Goal: Task Accomplishment & Management: Manage account settings

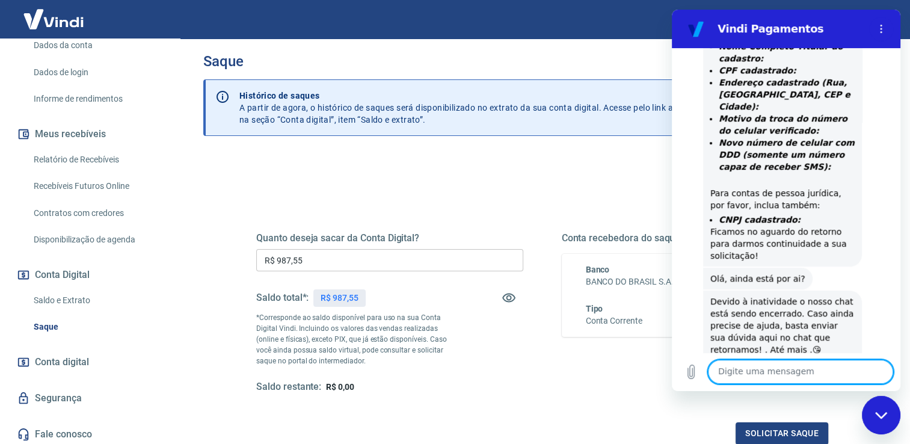
scroll to position [679, 0]
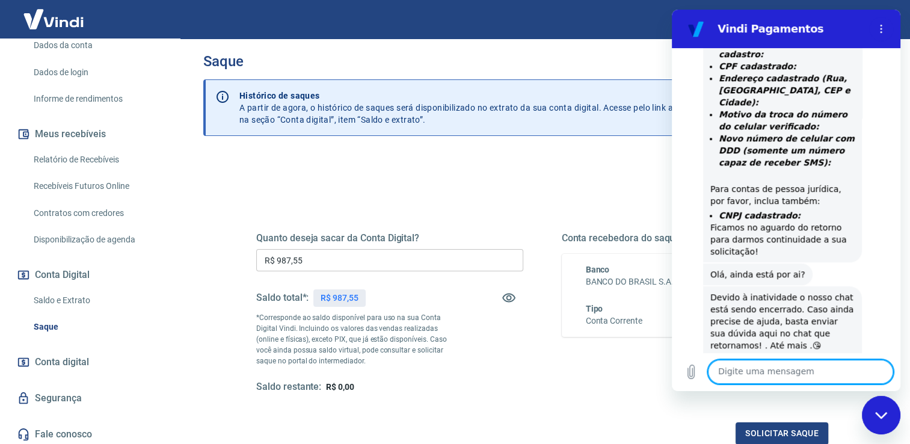
click at [515, 391] on div "Saldo restante: R$ 0,00" at bounding box center [389, 387] width 267 height 13
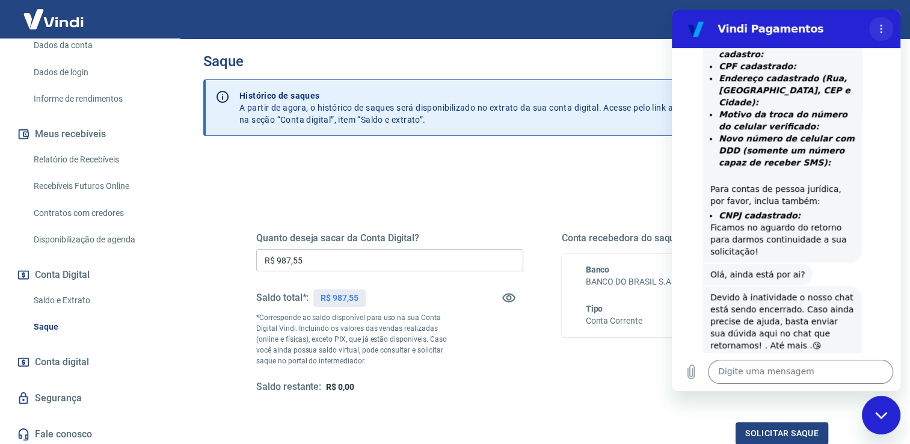
click at [883, 33] on icon "Menu de opções" at bounding box center [881, 29] width 10 height 10
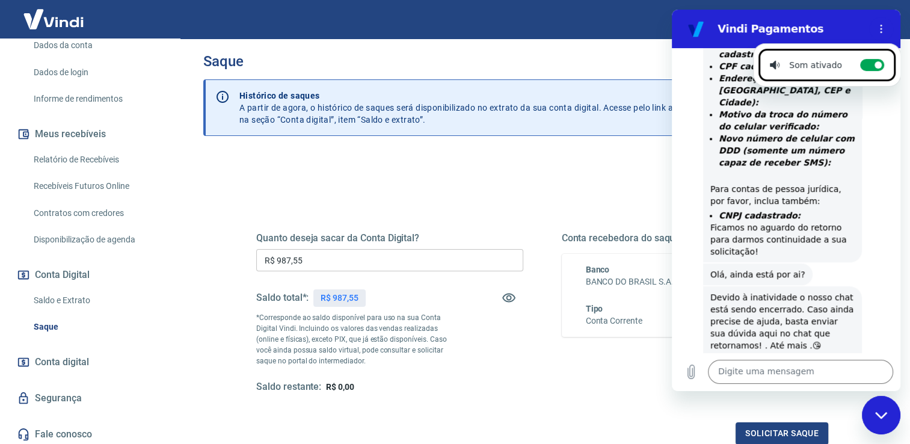
click at [584, 381] on div "Conta recebedora do saque Banco BANCO DO BRASIL S.A. Tipo Conta Corrente Agênci…" at bounding box center [695, 312] width 267 height 161
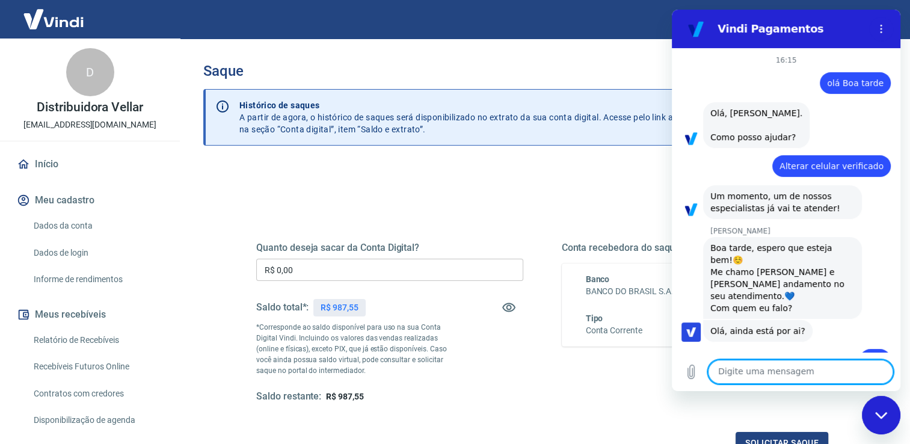
scroll to position [740, 0]
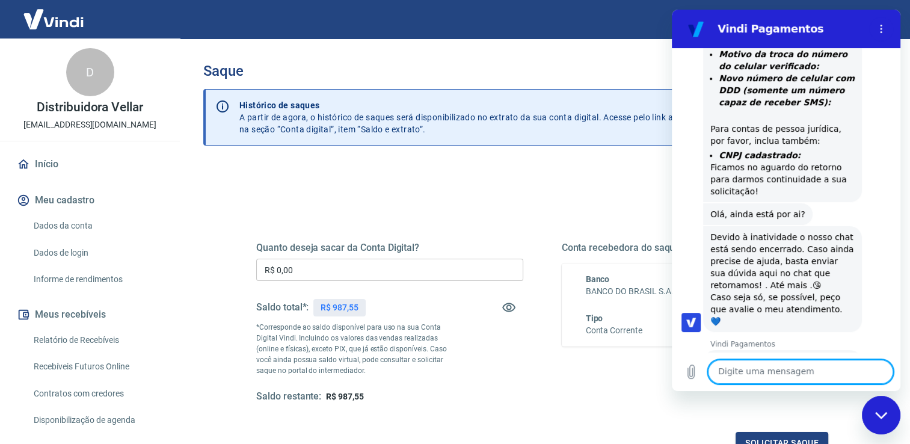
click at [878, 409] on div "Fechar janela de mensagens" at bounding box center [881, 415] width 36 height 36
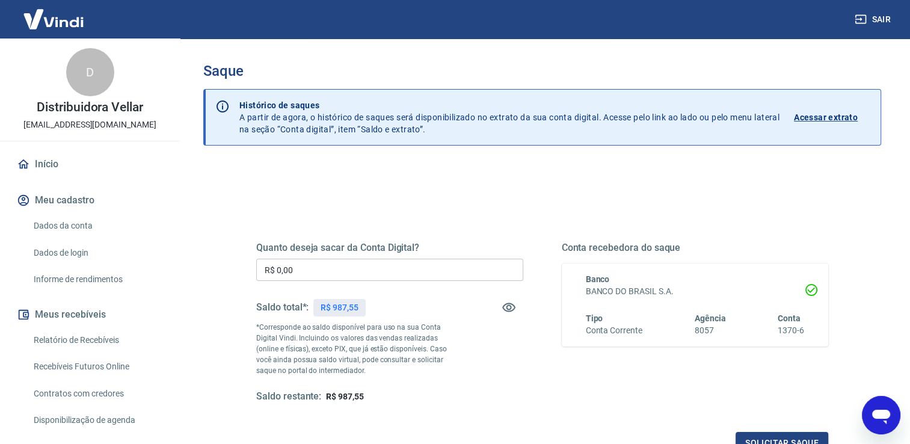
click at [313, 271] on input "R$ 0,00" at bounding box center [389, 270] width 267 height 22
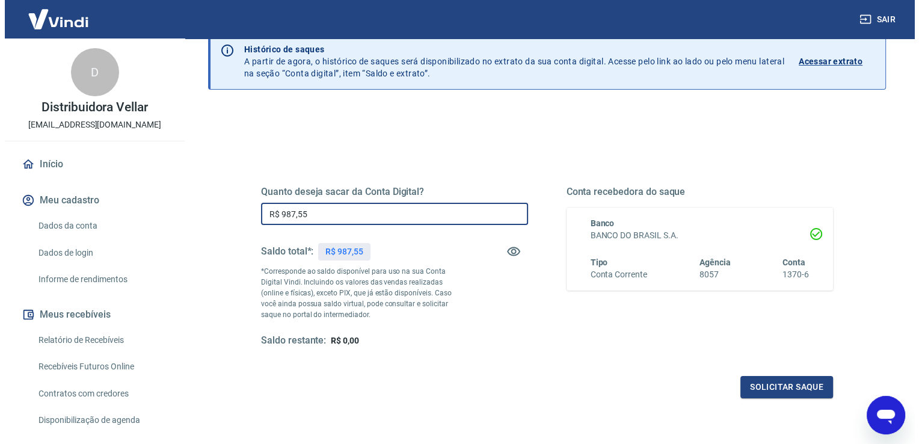
scroll to position [60, 0]
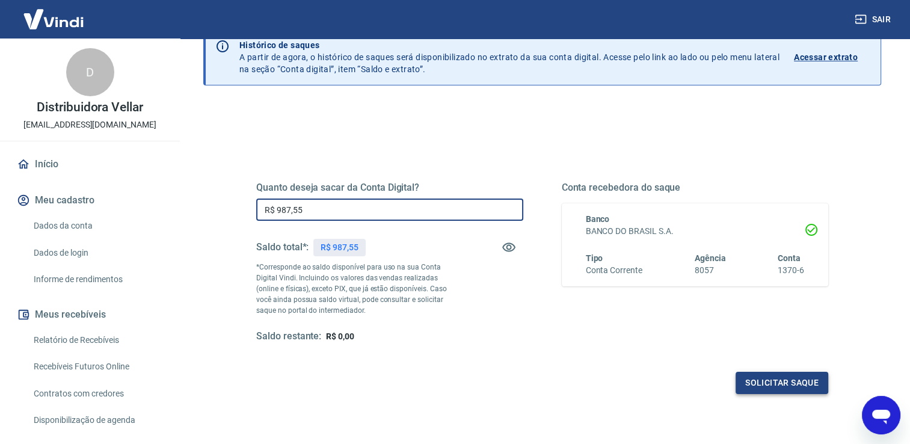
type input "R$ 987,55"
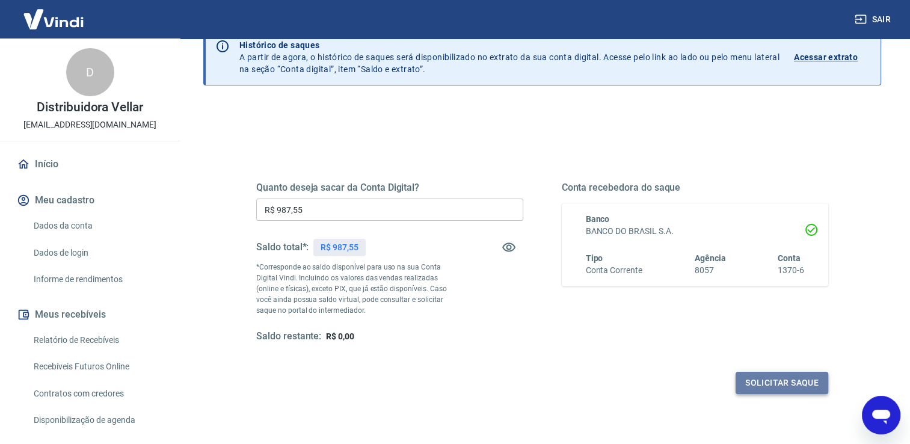
click at [789, 385] on button "Solicitar saque" at bounding box center [781, 383] width 93 height 22
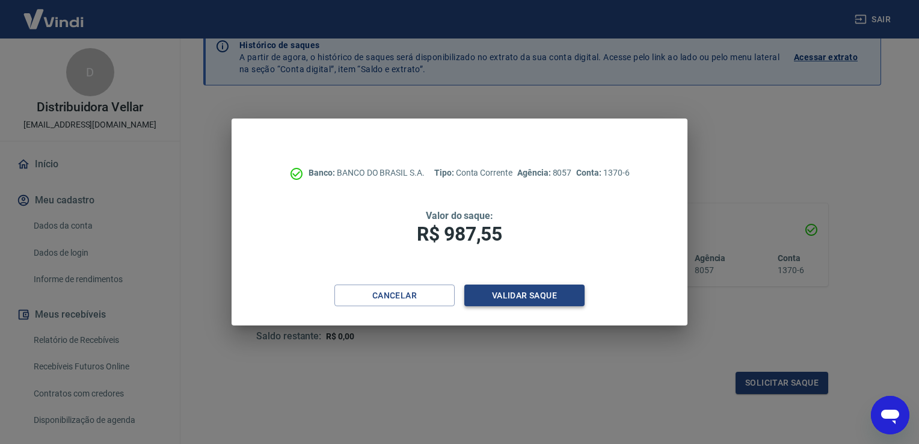
click at [507, 298] on button "Validar saque" at bounding box center [524, 295] width 120 height 22
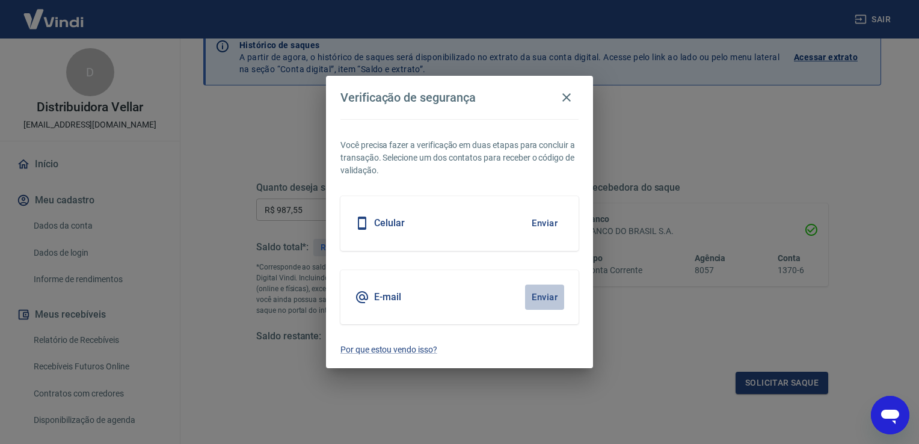
click at [551, 293] on button "Enviar" at bounding box center [544, 296] width 39 height 25
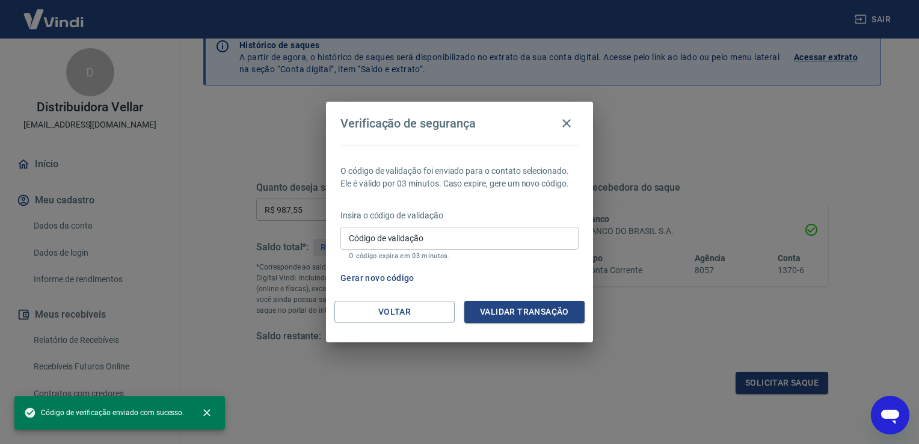
click at [345, 235] on input "Código de validação" at bounding box center [459, 238] width 238 height 22
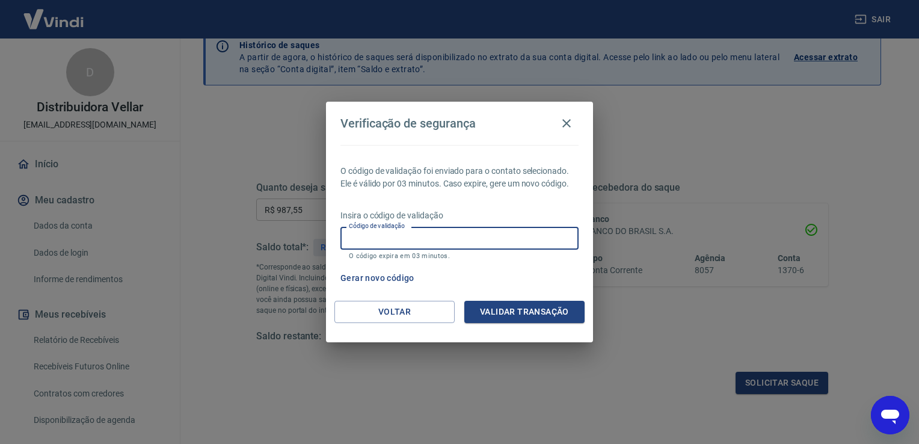
click at [345, 235] on input "Código de validação" at bounding box center [459, 238] width 238 height 22
click at [422, 238] on input "Código de validação" at bounding box center [459, 238] width 238 height 22
click at [681, 325] on div "Verificação de segurança O código de validação foi enviado para o contato selec…" at bounding box center [459, 222] width 919 height 444
click at [343, 235] on input "Código de validação" at bounding box center [459, 238] width 238 height 22
type input "513559"
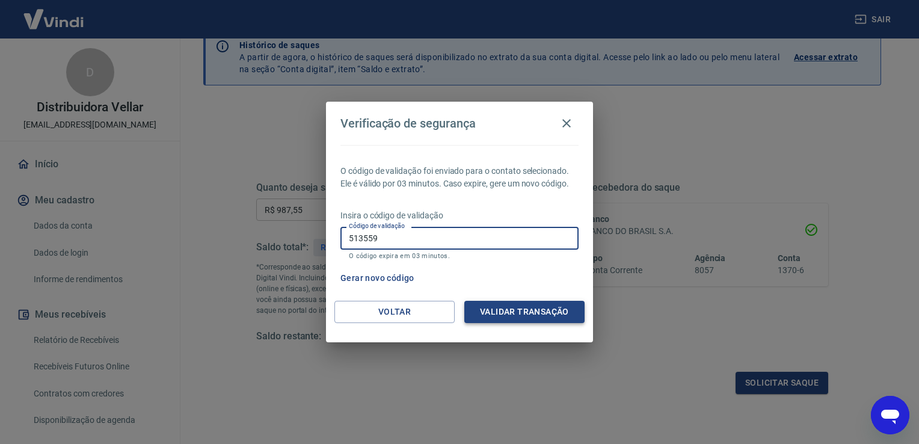
click at [522, 310] on button "Validar transação" at bounding box center [524, 312] width 120 height 22
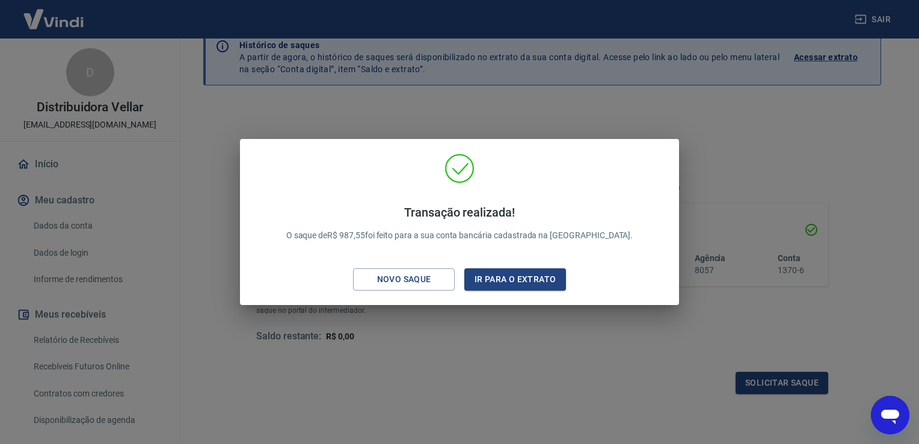
click at [521, 348] on div "Transação realizada! O saque de R$ 987,55 foi feito para a sua conta bancária c…" at bounding box center [459, 222] width 919 height 444
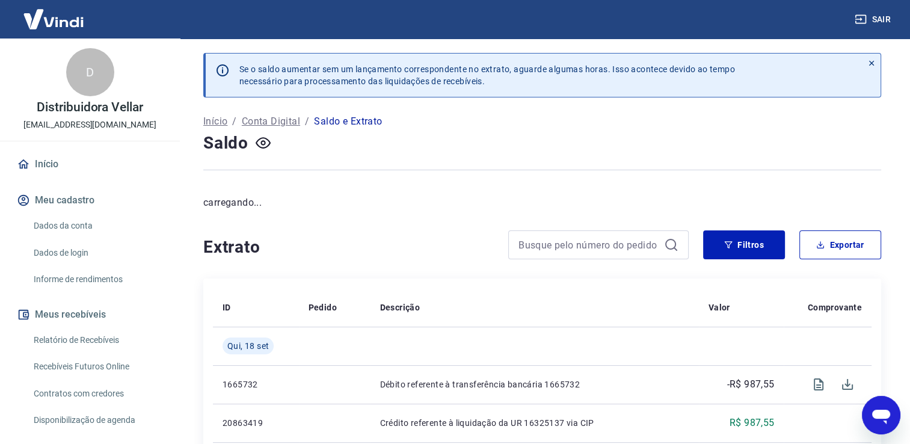
click at [69, 164] on link "Início" at bounding box center [89, 164] width 151 height 26
